Goal: Entertainment & Leisure: Browse casually

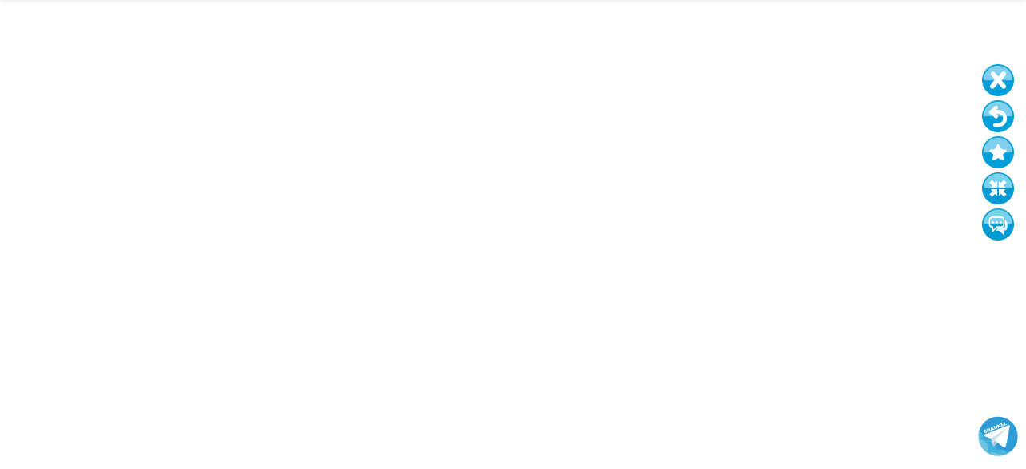
click at [998, 119] on button at bounding box center [998, 116] width 32 height 32
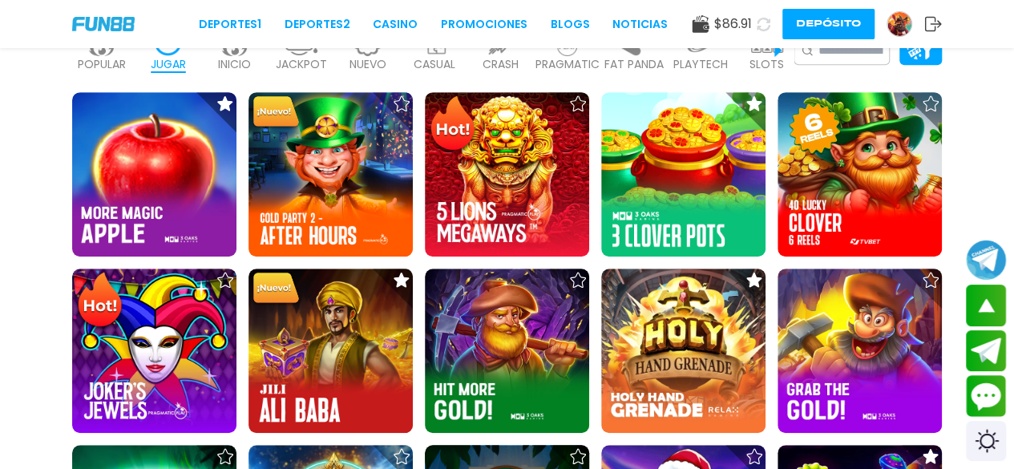
scroll to position [821, 0]
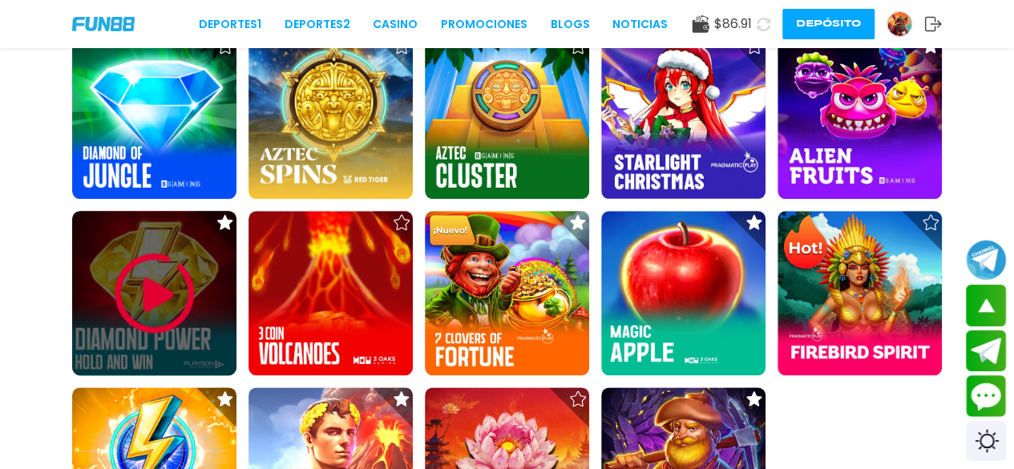
click at [165, 325] on img at bounding box center [155, 293] width 96 height 96
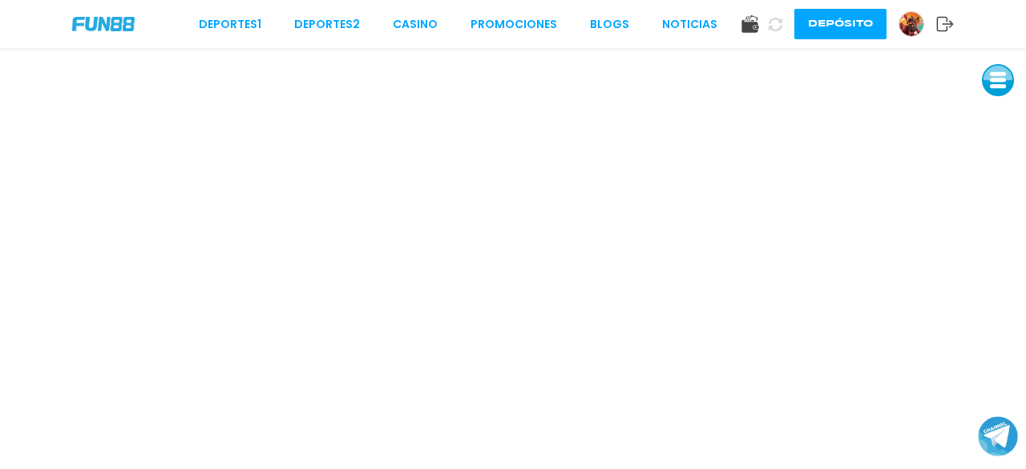
click at [1003, 80] on button at bounding box center [998, 80] width 32 height 32
click at [1001, 196] on button at bounding box center [998, 188] width 32 height 32
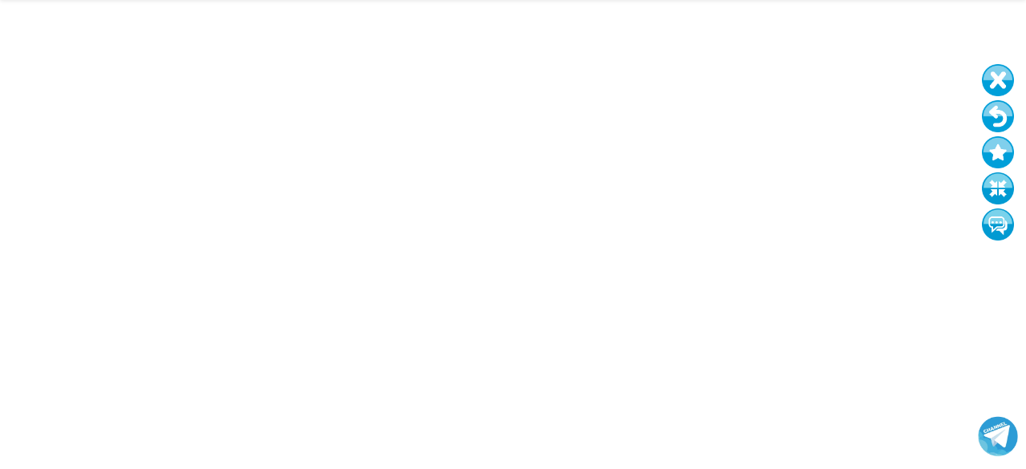
click at [997, 118] on button at bounding box center [998, 116] width 32 height 32
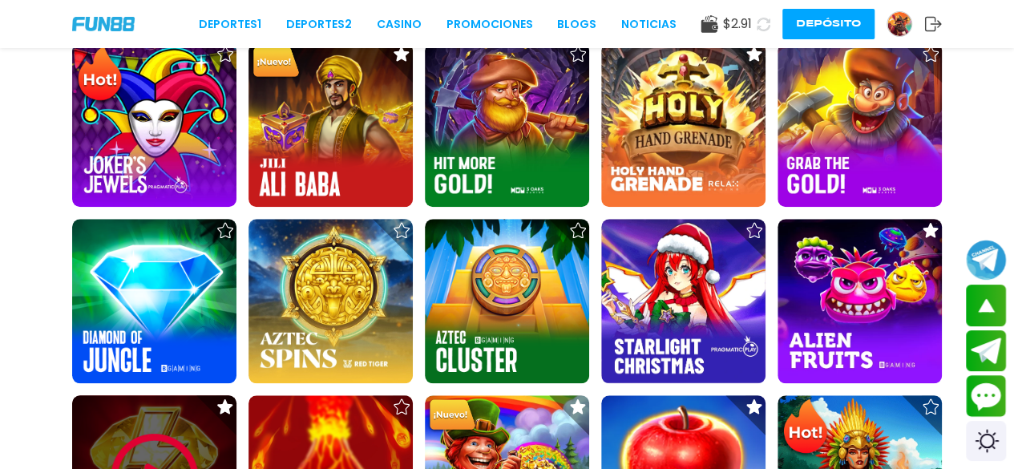
scroll to position [637, 0]
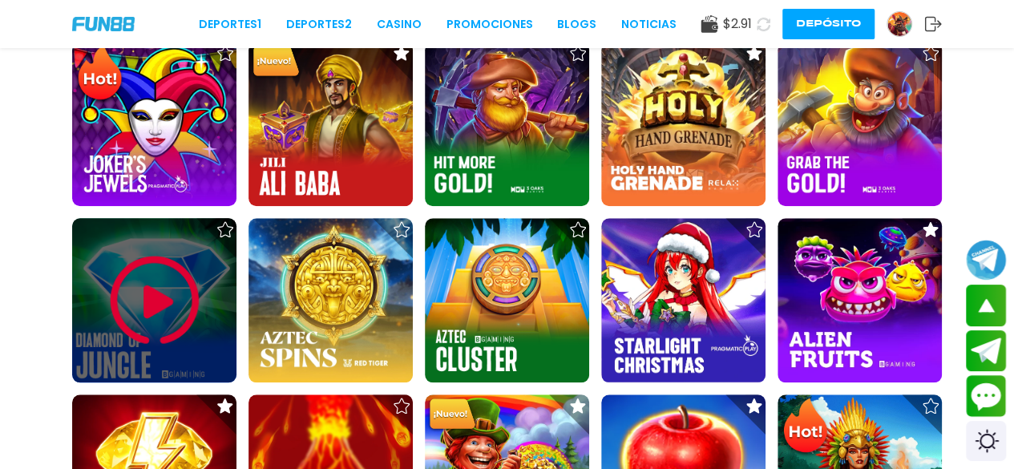
click at [183, 331] on img at bounding box center [155, 301] width 96 height 96
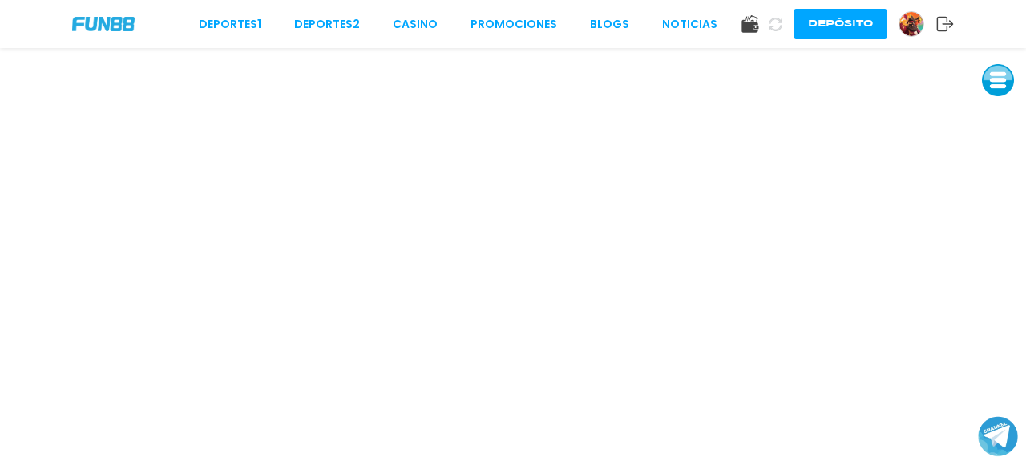
click at [1005, 79] on button at bounding box center [998, 80] width 32 height 32
click at [1004, 109] on button at bounding box center [998, 116] width 32 height 32
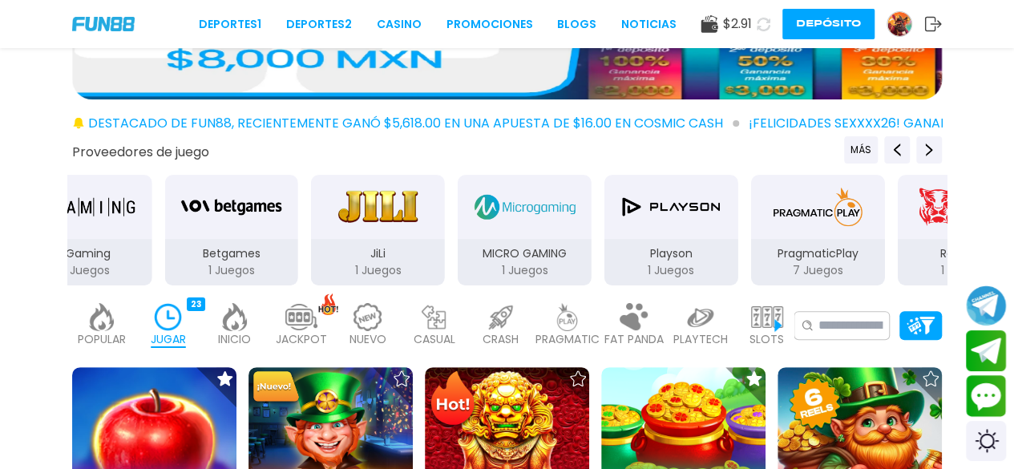
scroll to position [136, 0]
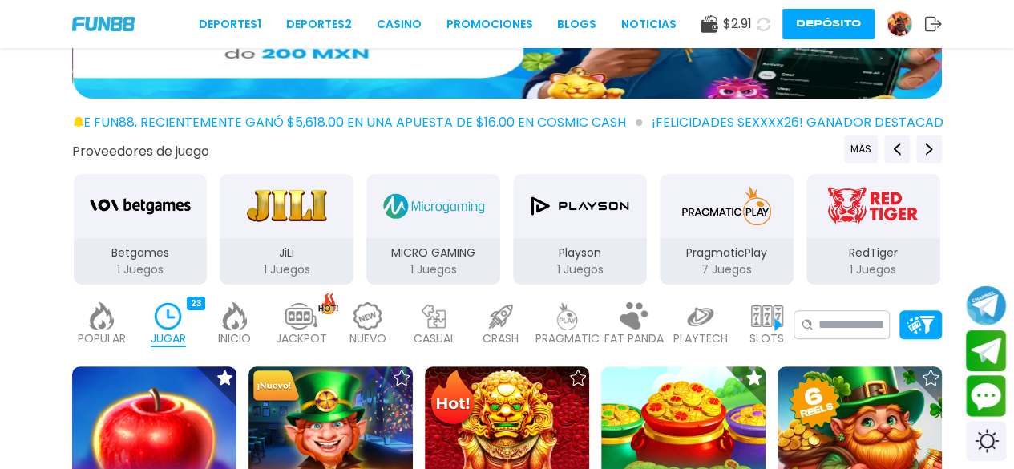
click at [234, 338] on p "INICIO" at bounding box center [234, 338] width 33 height 17
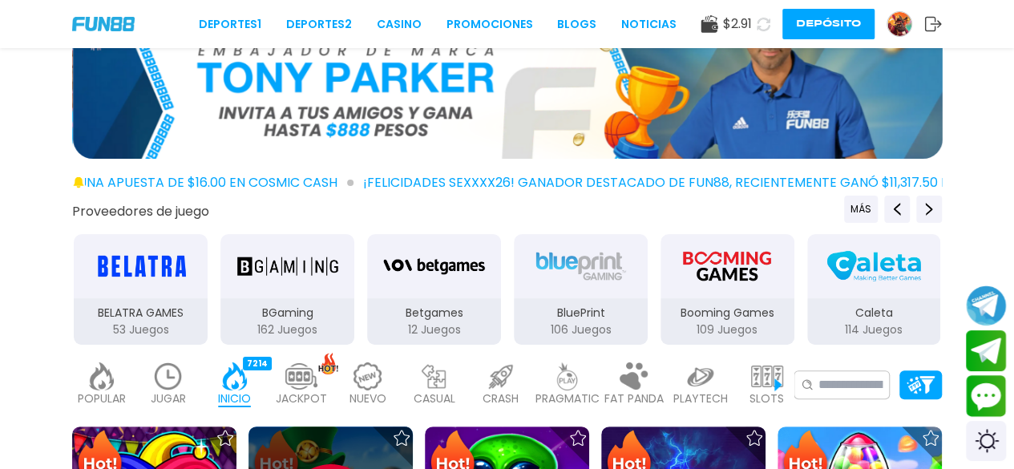
scroll to position [71, 0]
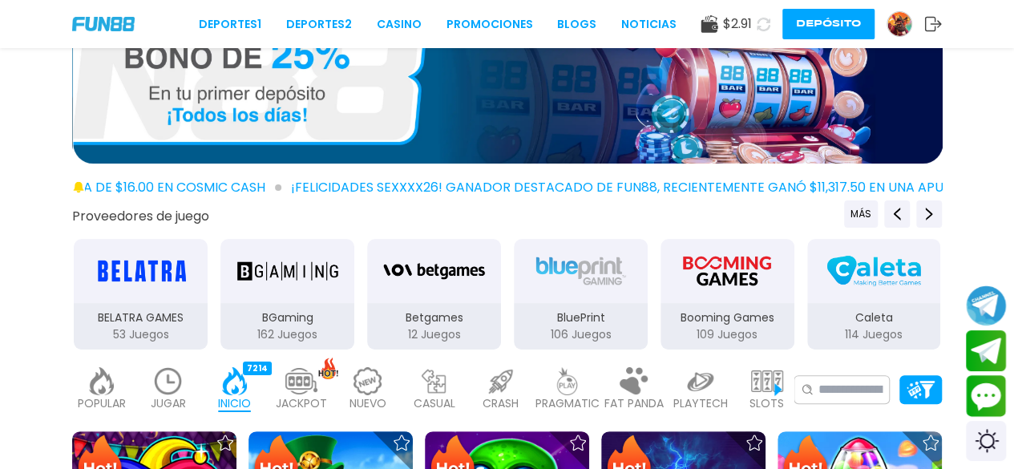
click at [115, 382] on img at bounding box center [102, 381] width 32 height 28
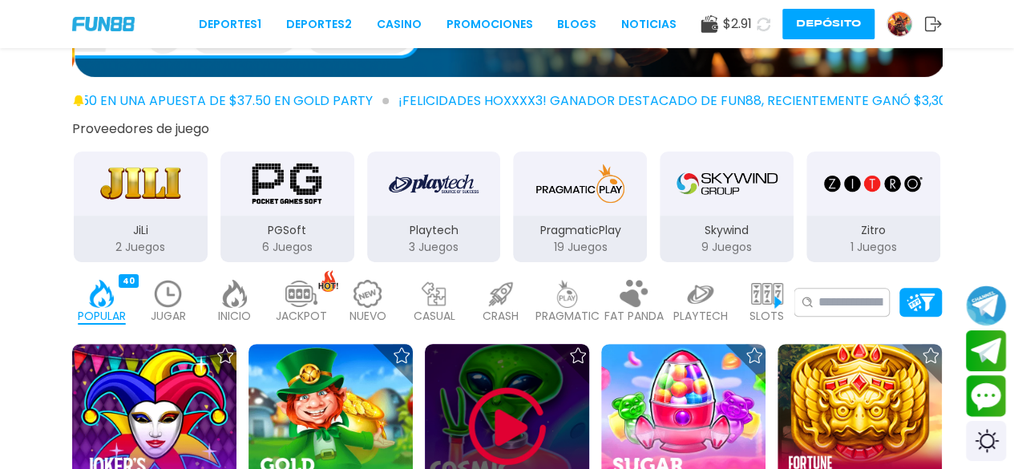
scroll to position [157, 0]
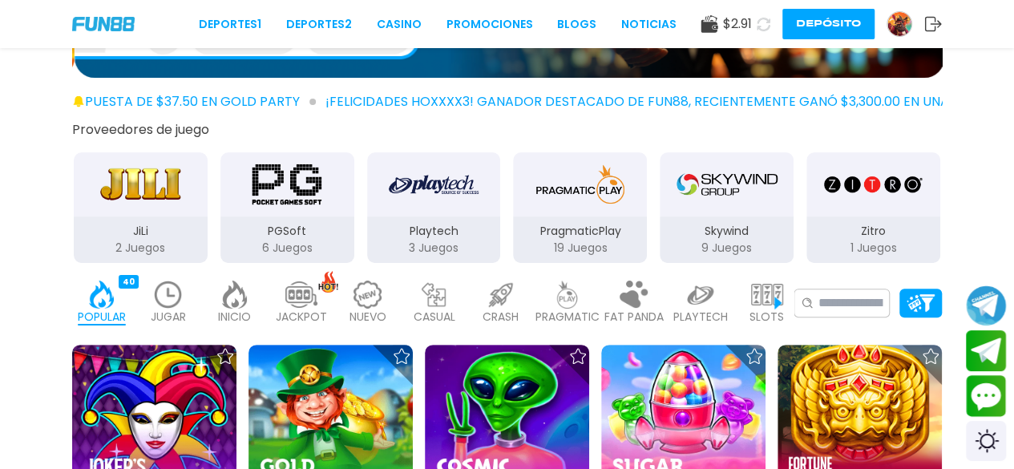
click at [294, 317] on p "JACKPOT" at bounding box center [301, 317] width 51 height 17
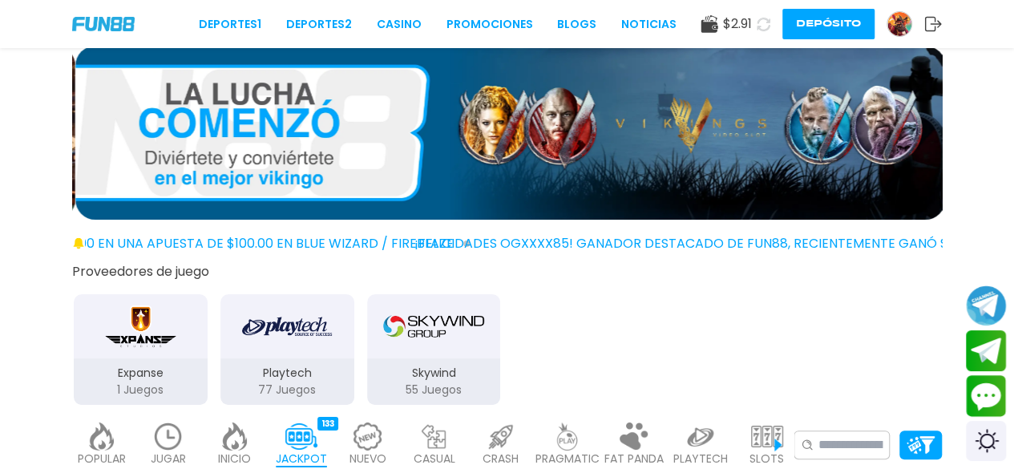
scroll to position [13, 0]
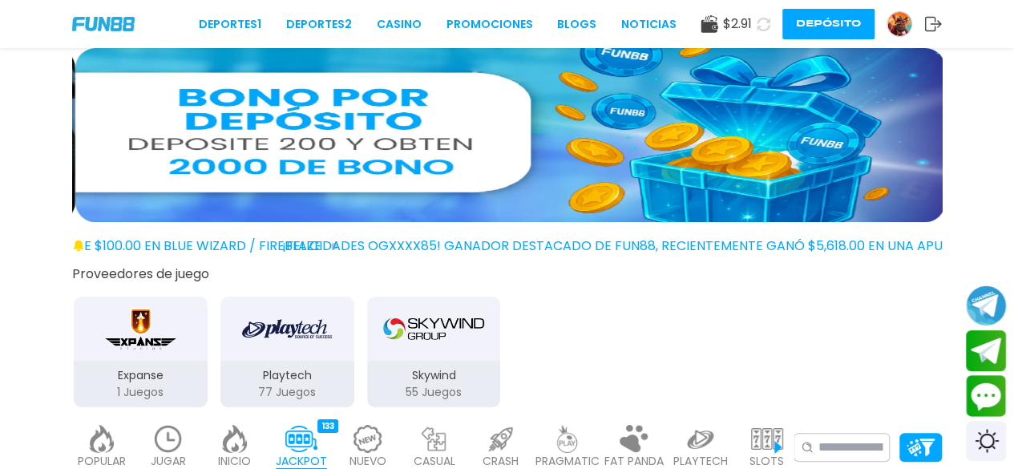
click at [239, 451] on img at bounding box center [235, 439] width 32 height 28
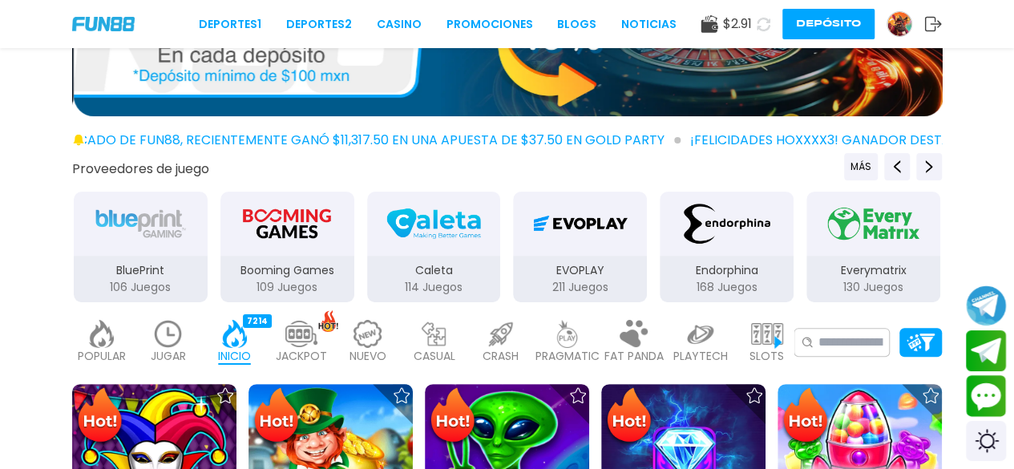
scroll to position [122, 0]
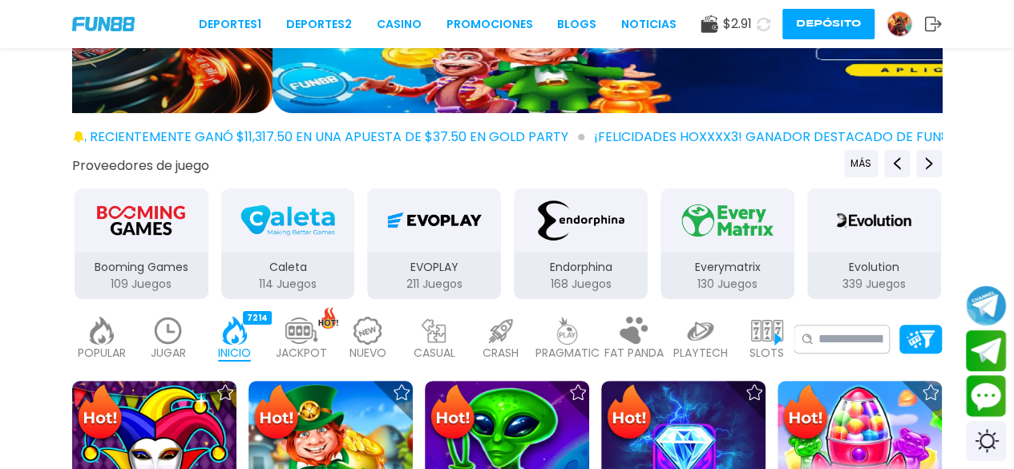
click at [369, 336] on img at bounding box center [368, 331] width 32 height 28
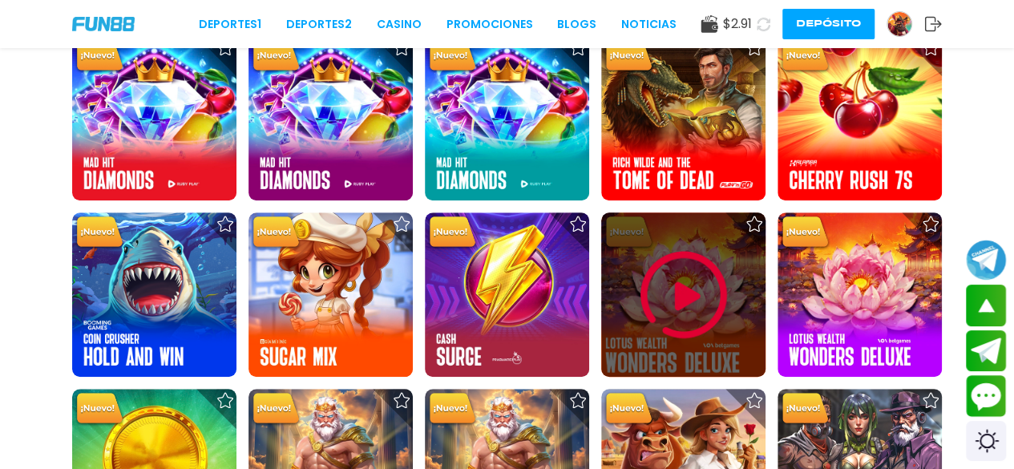
scroll to position [3466, 0]
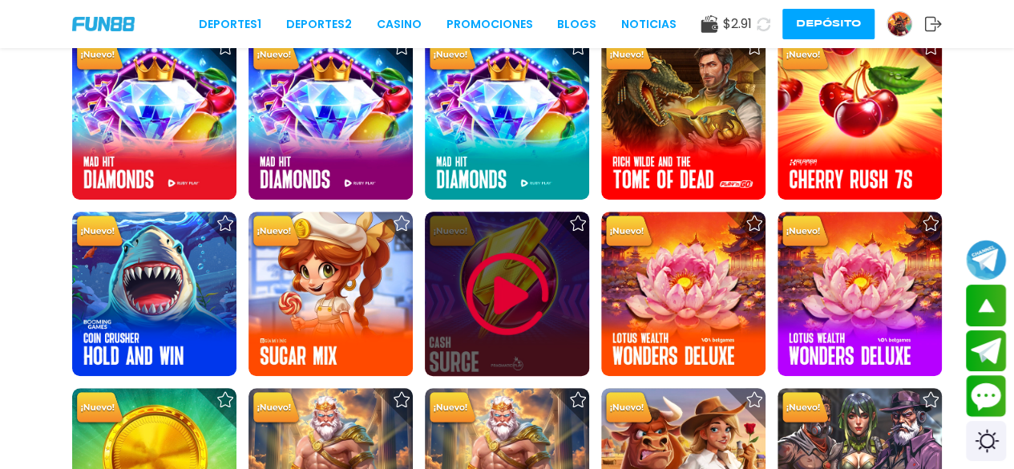
click at [476, 295] on img at bounding box center [507, 294] width 96 height 96
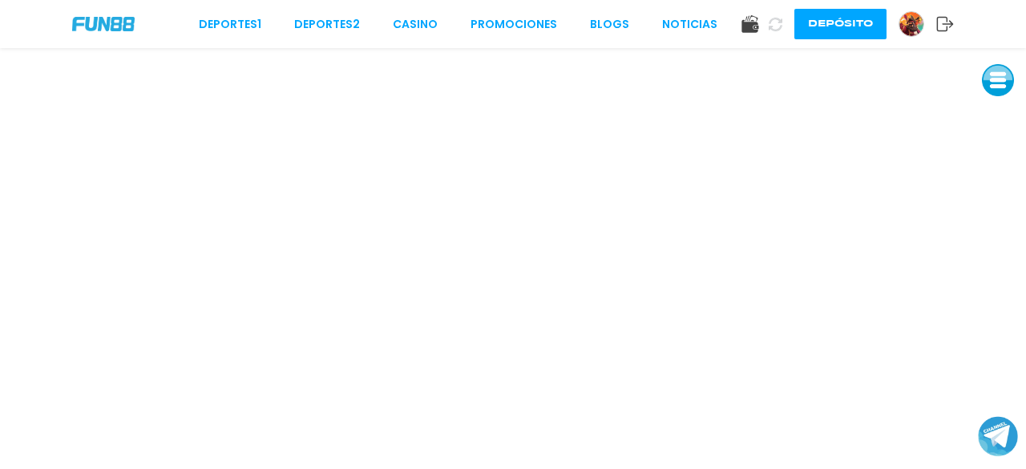
click at [998, 79] on button at bounding box center [998, 80] width 32 height 32
click at [997, 204] on button at bounding box center [998, 188] width 32 height 32
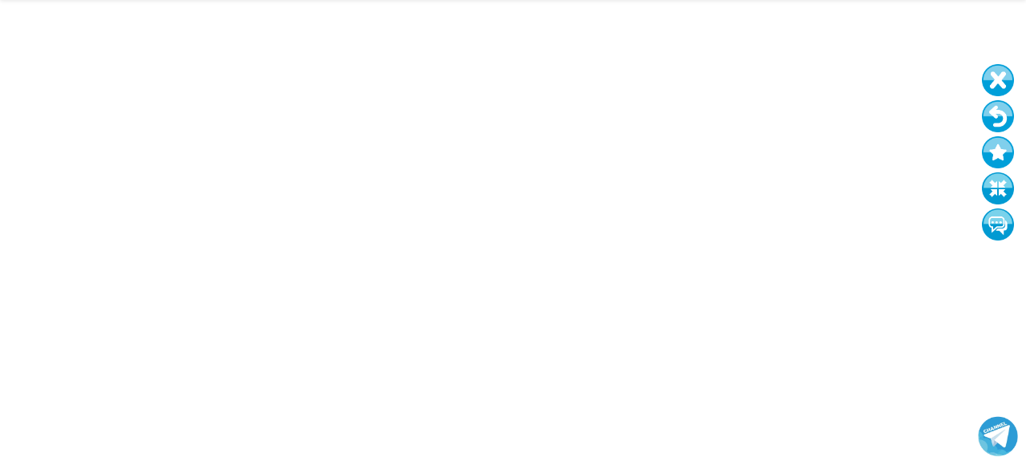
click at [994, 114] on button at bounding box center [998, 116] width 32 height 32
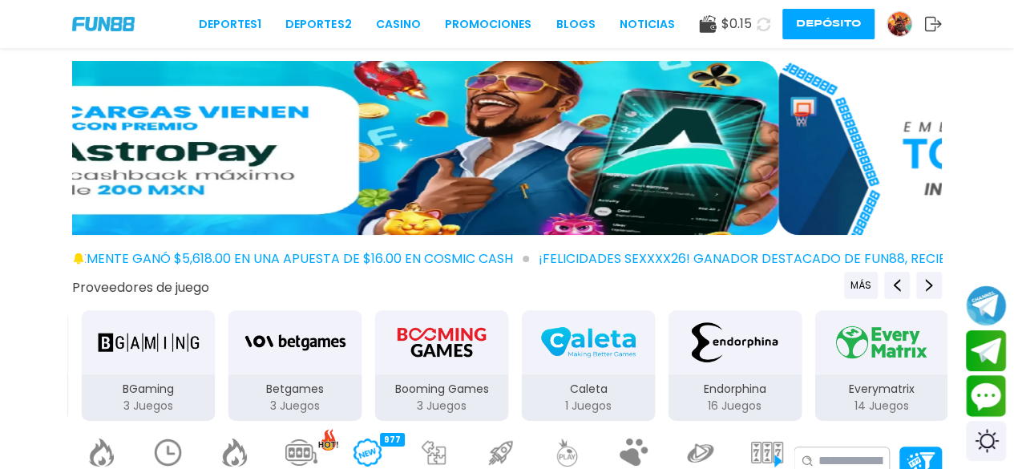
click at [935, 29] on use at bounding box center [933, 24] width 17 height 14
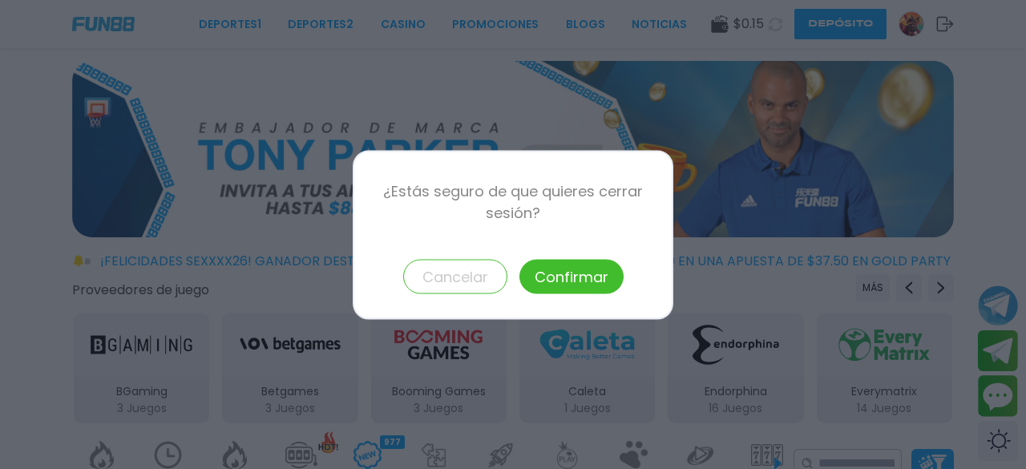
click at [598, 282] on button "Confirmar" at bounding box center [572, 276] width 104 height 34
